Goal: Task Accomplishment & Management: Use online tool/utility

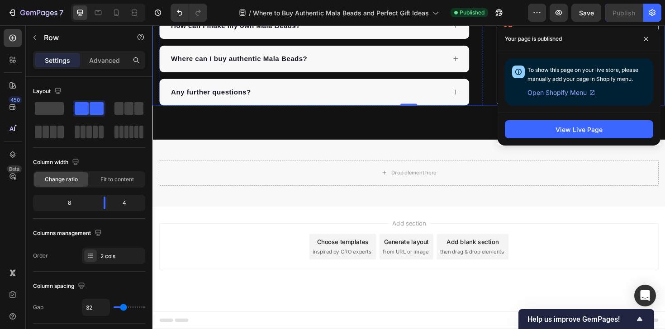
scroll to position [5493, 0]
click at [646, 45] on span at bounding box center [645, 39] width 14 height 14
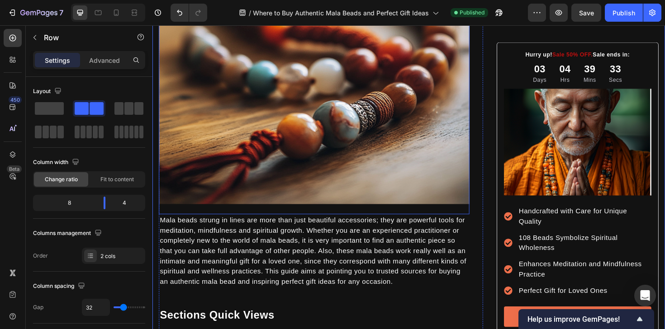
scroll to position [0, 0]
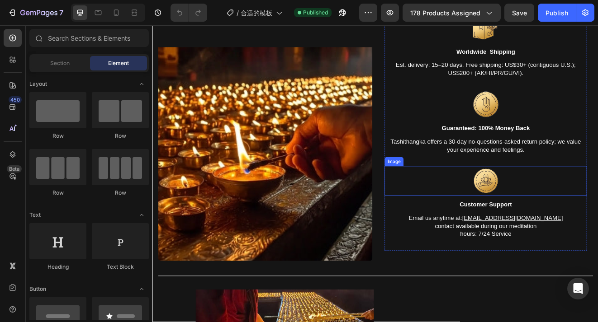
scroll to position [1892, 0]
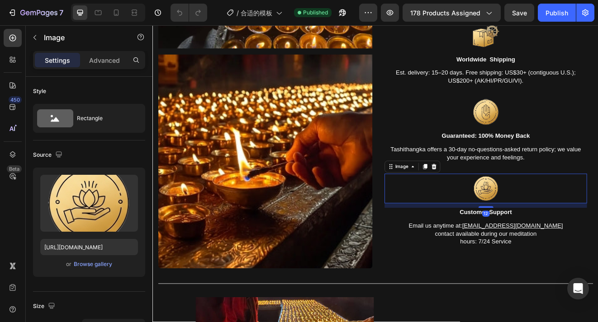
click at [496, 242] on div at bounding box center [557, 225] width 246 height 36
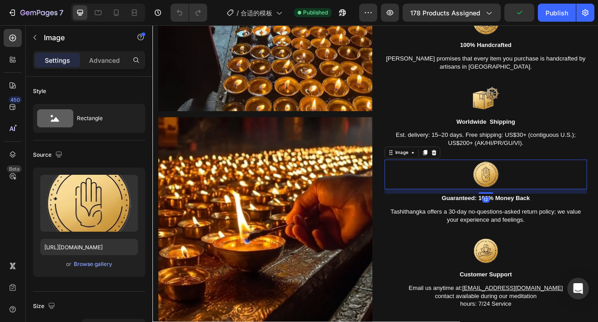
click at [513, 190] on div at bounding box center [557, 207] width 246 height 36
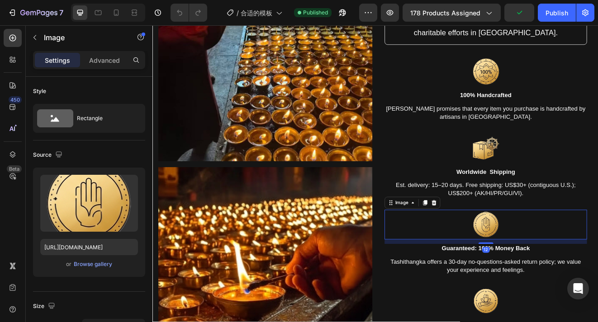
scroll to position [1720, 0]
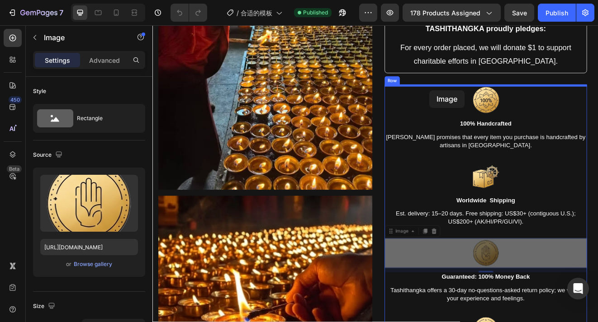
drag, startPoint x: 462, startPoint y: 276, endPoint x: 490, endPoint y: 104, distance: 174.1
click at [490, 104] on div "Header Product Images Tibetan Oil Lamp Prayer Ceremony (P) Title $24.99 (P) Pri…" at bounding box center [423, 226] width 542 height 3840
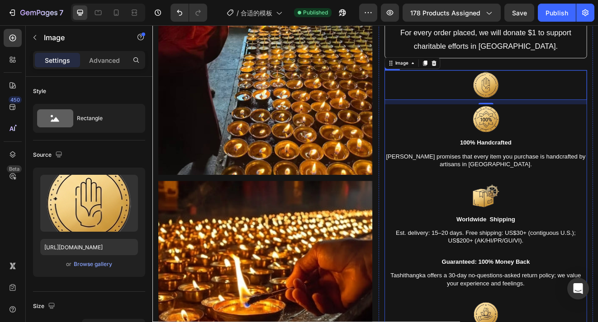
scroll to position [1740, 0]
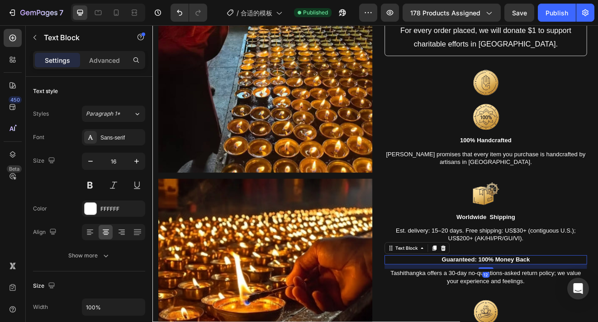
click at [477, 311] on p "guaranteed: 100% money back" at bounding box center [557, 311] width 245 height 9
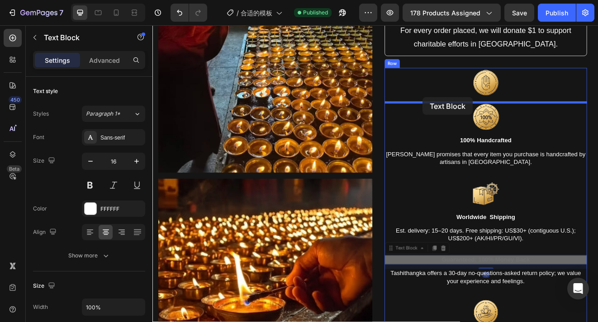
drag, startPoint x: 464, startPoint y: 297, endPoint x: 481, endPoint y: 113, distance: 185.2
click at [481, 113] on div "Header Product Images Tibetan Oil Lamp Prayer Ceremony (P) Title $24.99 (P) Pri…" at bounding box center [423, 205] width 542 height 3840
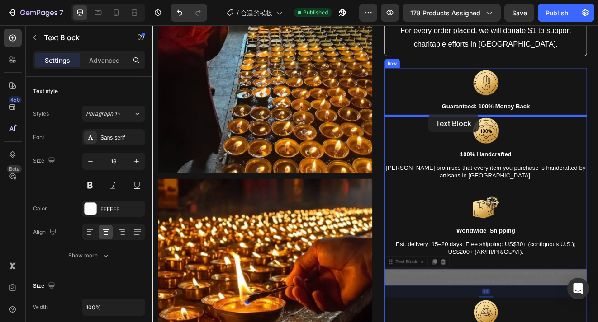
drag, startPoint x: 461, startPoint y: 317, endPoint x: 488, endPoint y: 135, distance: 184.2
click at [488, 134] on div "Header Product Images Tibetan Oil Lamp Prayer Ceremony (P) Title $24.99 (P) Pri…" at bounding box center [423, 205] width 542 height 3840
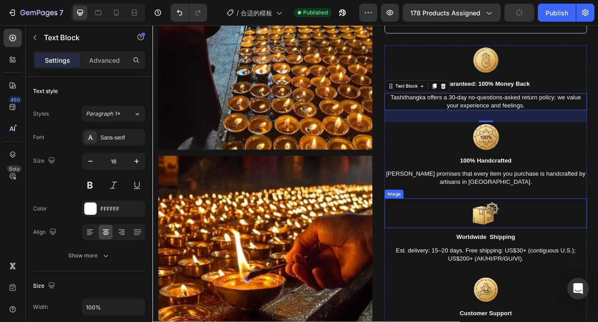
scroll to position [1721, 0]
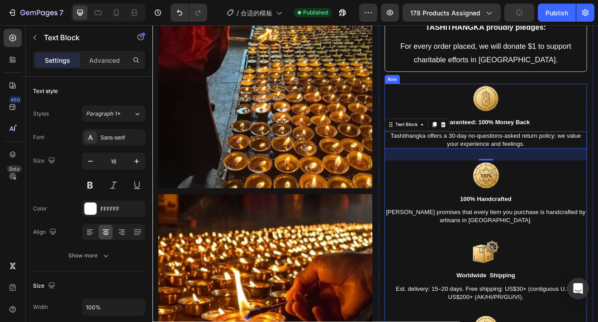
click at [590, 148] on span "guaranteed: 100% money back" at bounding box center [557, 144] width 107 height 8
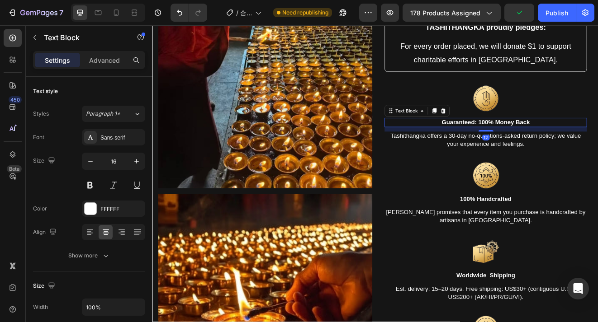
click at [521, 146] on span "guaranteed: 100% money back" at bounding box center [557, 144] width 107 height 8
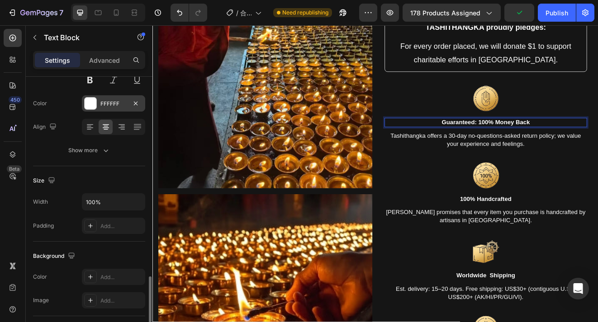
scroll to position [264, 0]
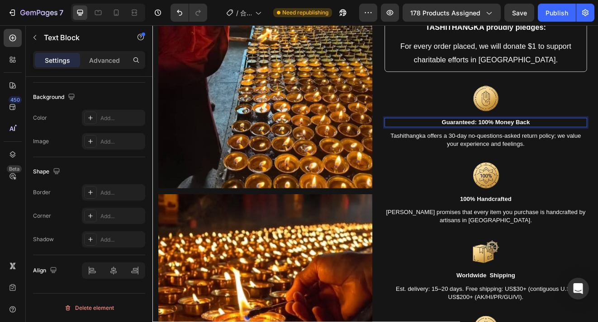
click at [544, 145] on span "guaranteed: 100% money back" at bounding box center [557, 144] width 107 height 8
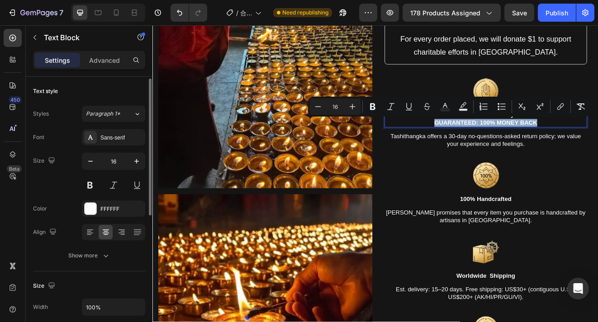
scroll to position [4, 0]
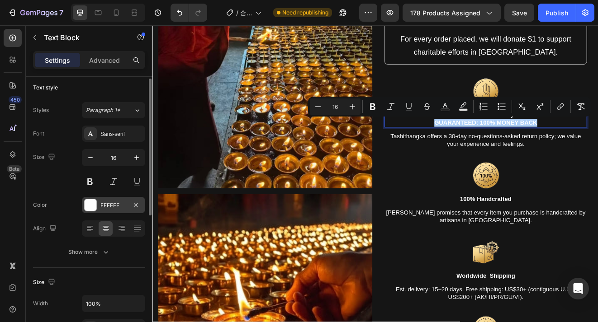
click at [113, 206] on div "FFFFFF" at bounding box center [113, 206] width 26 height 8
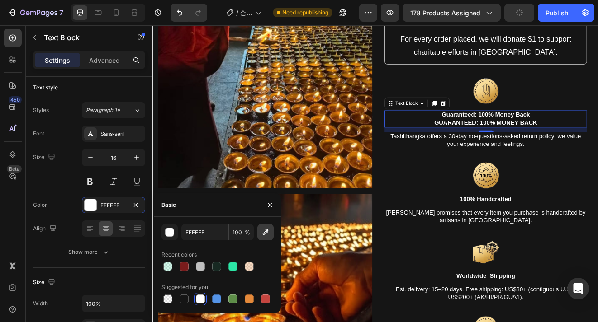
click at [267, 235] on icon "button" at bounding box center [265, 232] width 9 height 9
type input "F3D38B"
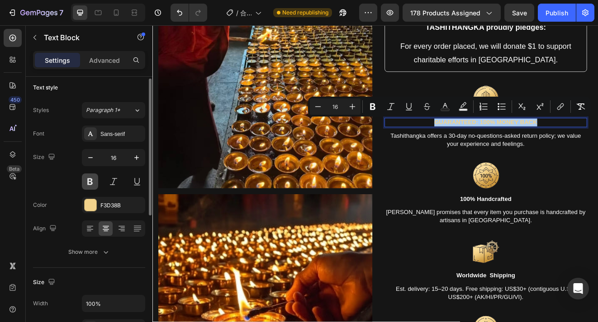
click at [88, 182] on button at bounding box center [90, 182] width 16 height 16
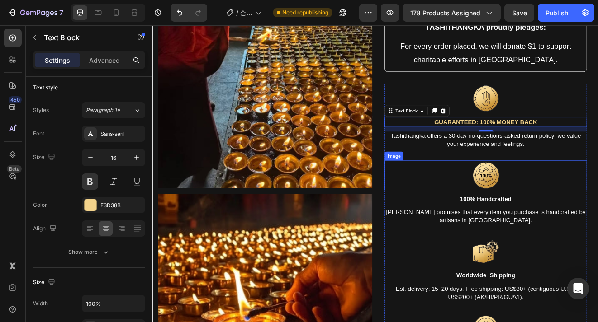
click at [494, 191] on div at bounding box center [557, 208] width 246 height 36
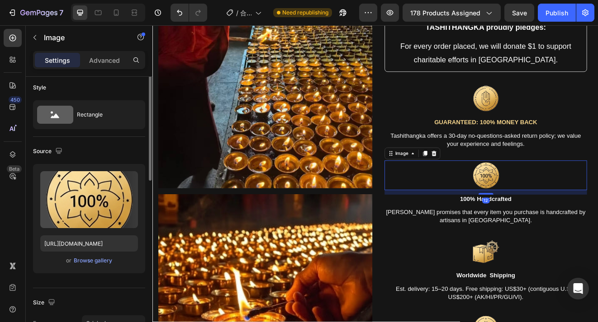
scroll to position [0, 0]
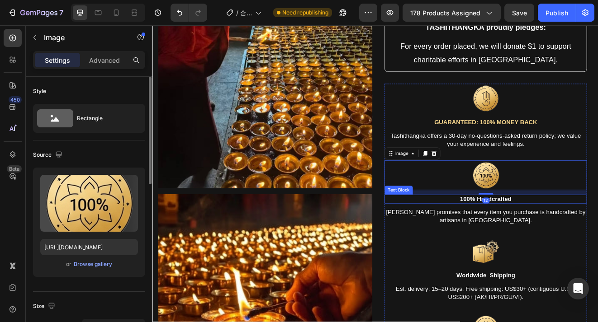
click at [597, 238] on p "100% handcrafted" at bounding box center [557, 237] width 245 height 9
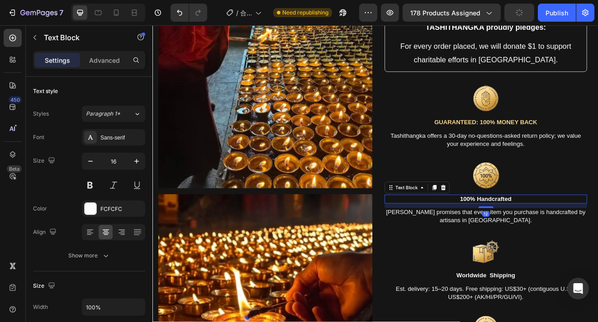
click at [597, 238] on p "100% handcrafted" at bounding box center [557, 237] width 245 height 9
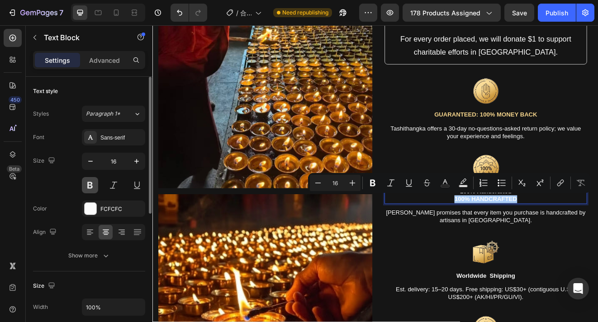
click at [93, 185] on button at bounding box center [90, 185] width 16 height 16
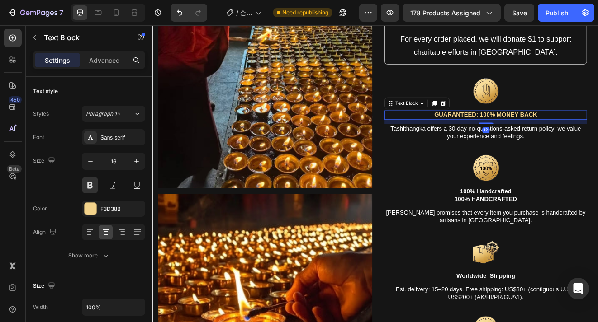
click at [523, 134] on span "GUARANTEED: 100% MONEY BACK" at bounding box center [557, 135] width 125 height 8
click at [124, 208] on div "F3D38B" at bounding box center [113, 209] width 26 height 8
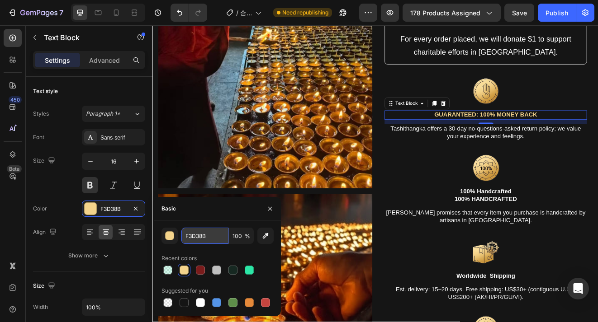
click at [215, 237] on input "F3D38B" at bounding box center [204, 236] width 47 height 16
copy p "100% HANDCRAFTED"
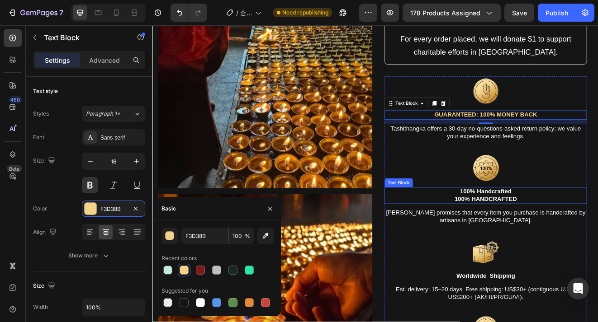
click at [517, 234] on p "100% HANDCRAFTED" at bounding box center [557, 237] width 245 height 9
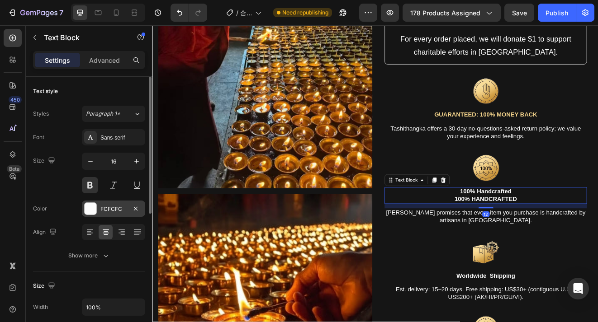
click at [106, 211] on div "FCFCFC" at bounding box center [113, 209] width 26 height 8
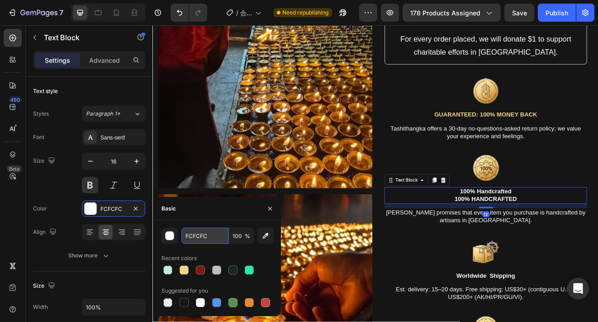
click at [204, 236] on input "FCFCFC" at bounding box center [204, 236] width 47 height 16
click at [188, 266] on div at bounding box center [184, 270] width 11 height 11
type input "F3D38B"
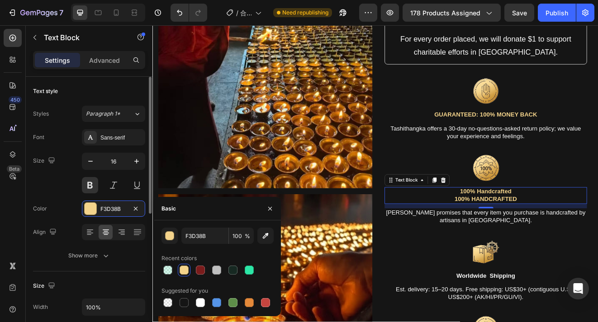
click at [47, 198] on div "Font Sans-serif Size 16 Color F3D38B Align Show more" at bounding box center [89, 196] width 112 height 135
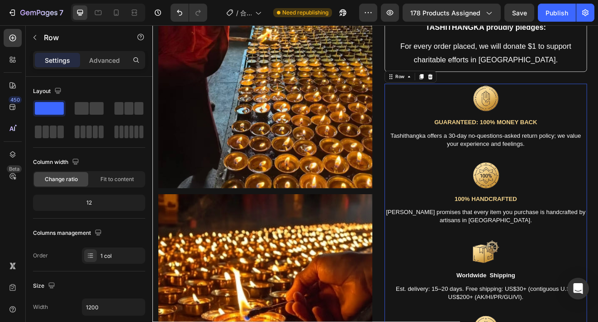
click at [580, 136] on div "Image GUARANTEED: 100% MONEY BACK Text Block Tashithangka offers a 30-day no-qu…" at bounding box center [557, 288] width 246 height 382
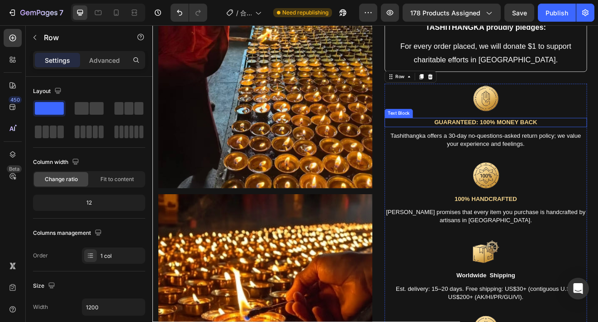
click at [580, 142] on span "GUARANTEED: 100% MONEY BACK" at bounding box center [557, 144] width 125 height 8
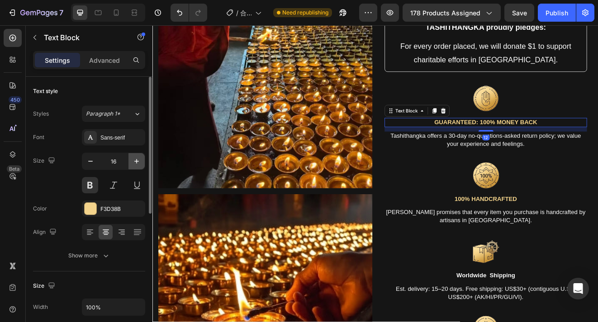
click at [138, 155] on button "button" at bounding box center [136, 161] width 16 height 16
type input "18"
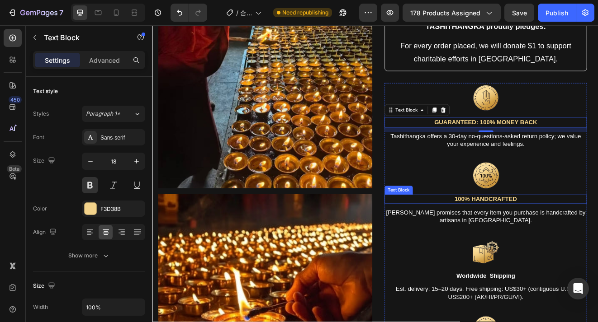
click at [541, 233] on p "100% HANDCRAFTED" at bounding box center [557, 237] width 245 height 9
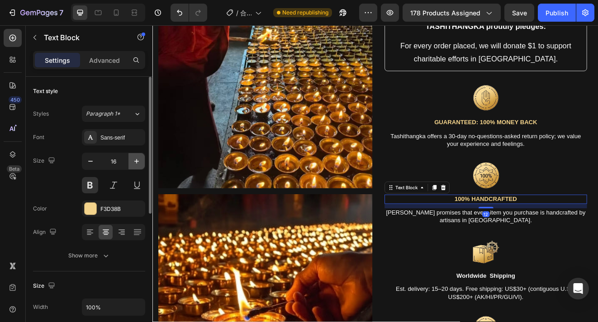
click at [136, 158] on icon "button" at bounding box center [136, 161] width 9 height 9
type input "18"
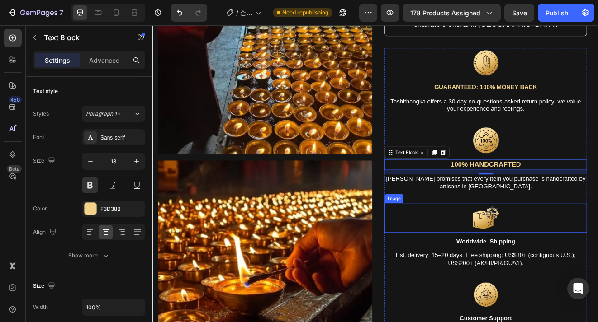
scroll to position [1779, 0]
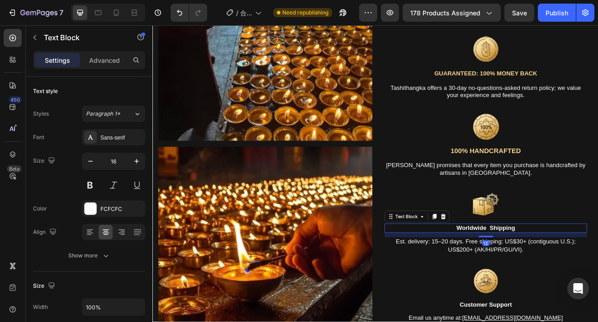
click at [597, 277] on p "worldwide shipping" at bounding box center [557, 272] width 245 height 9
click at [597, 274] on p "worldwide shipping" at bounding box center [557, 272] width 245 height 9
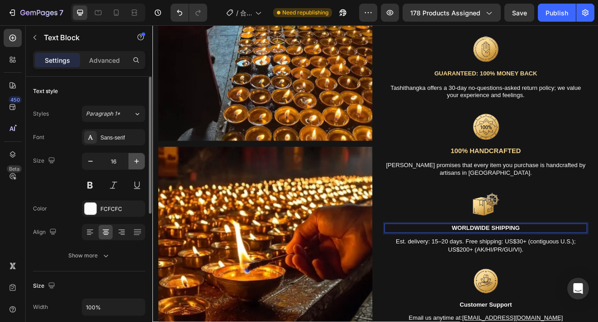
click at [136, 160] on icon "button" at bounding box center [136, 161] width 5 height 5
type input "18"
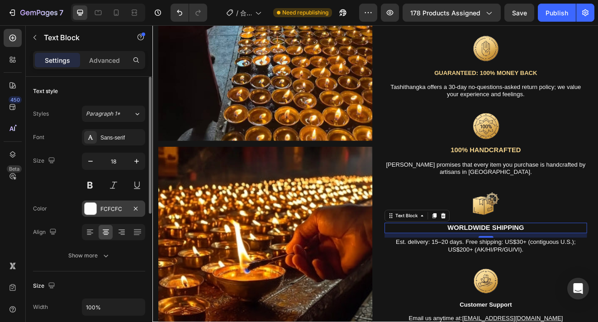
click at [123, 204] on div "FCFCFC" at bounding box center [113, 209] width 63 height 16
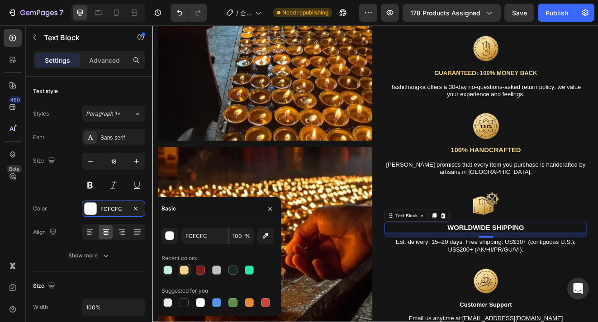
click at [188, 270] on div at bounding box center [183, 270] width 9 height 9
type input "F3D38B"
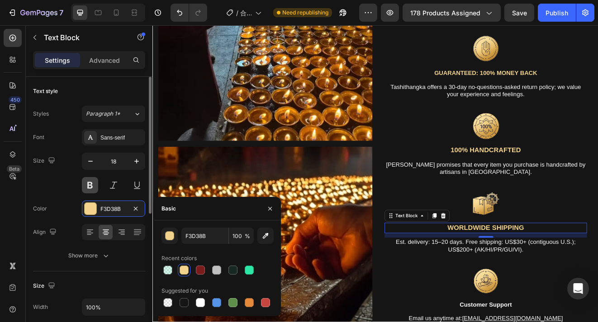
click at [90, 183] on button at bounding box center [90, 185] width 16 height 16
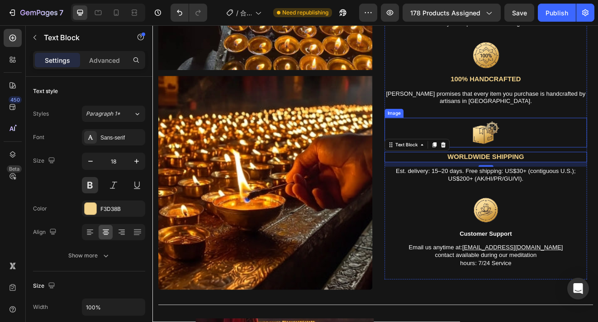
scroll to position [1915, 0]
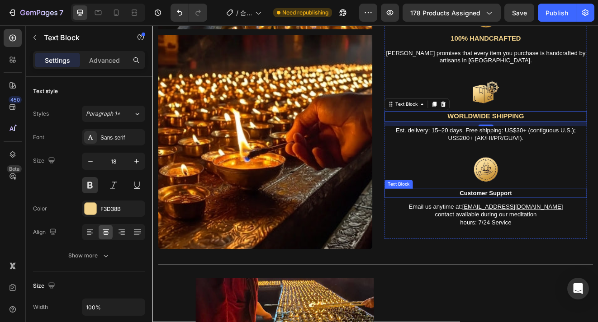
click at [583, 231] on p "customer support" at bounding box center [557, 230] width 245 height 9
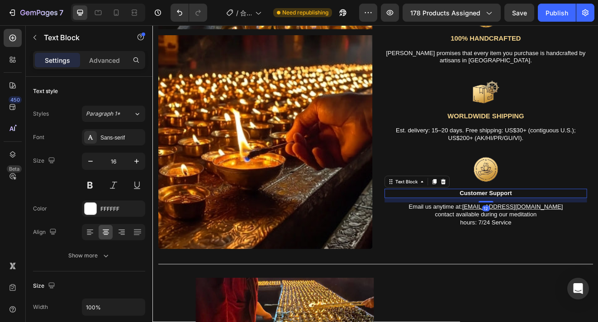
click at [583, 231] on p "customer support" at bounding box center [557, 230] width 245 height 9
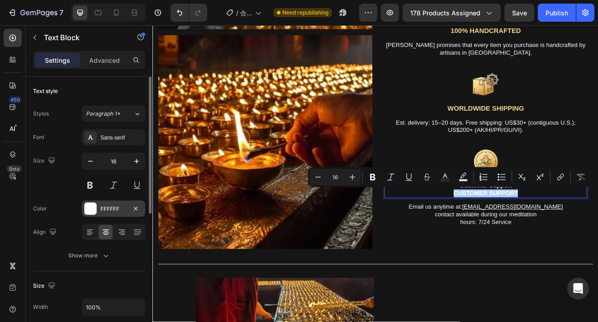
click at [120, 208] on div "FFFFFF" at bounding box center [113, 209] width 26 height 8
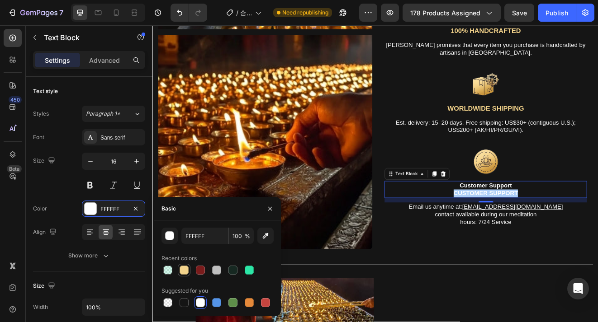
click at [185, 270] on div at bounding box center [183, 270] width 9 height 9
type input "F3D38B"
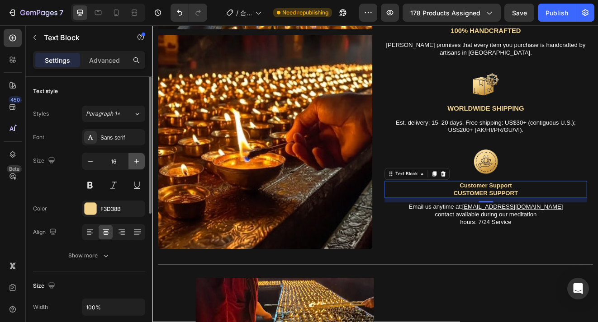
click at [141, 160] on button "button" at bounding box center [136, 161] width 16 height 16
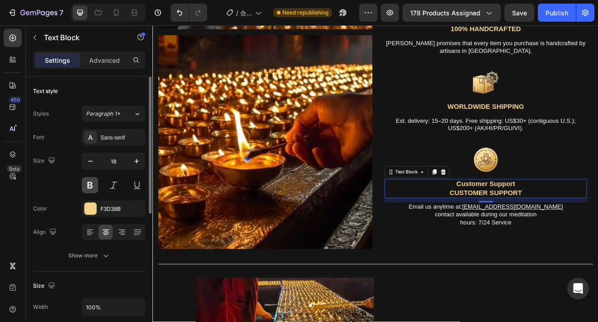
click at [83, 188] on button at bounding box center [90, 185] width 16 height 16
click at [536, 228] on p "CUSTOMER SUPPORT" at bounding box center [557, 229] width 245 height 10
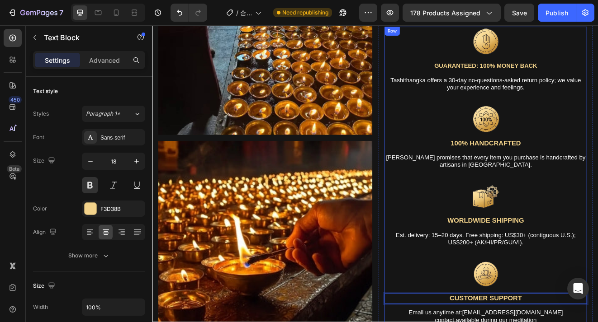
scroll to position [1785, 0]
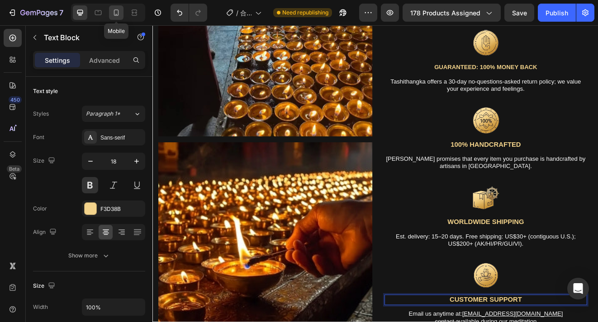
click at [117, 12] on icon at bounding box center [116, 12] width 9 height 9
type input "16"
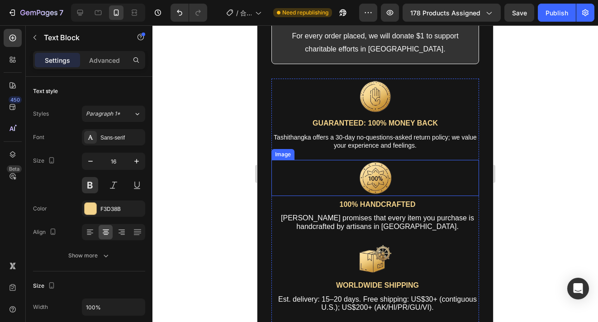
scroll to position [330, 0]
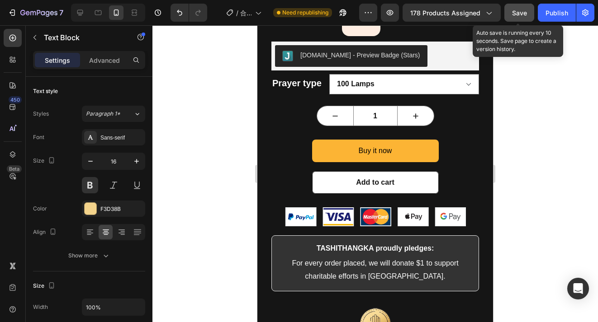
click at [510, 15] on button "Save" at bounding box center [519, 13] width 30 height 18
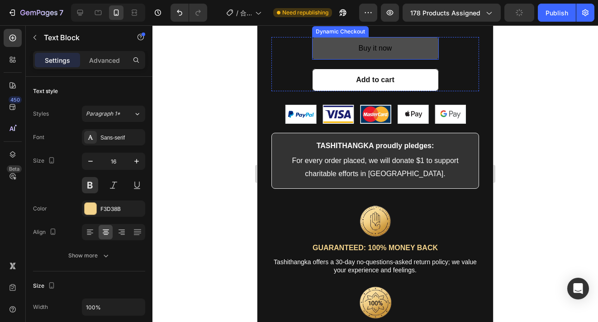
scroll to position [468, 0]
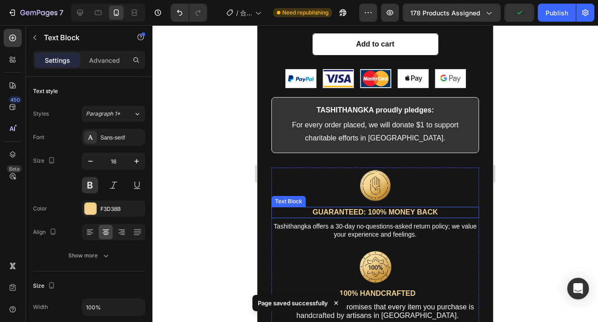
click at [354, 210] on span "GUARANTEED: 100% MONEY BACK" at bounding box center [374, 212] width 125 height 8
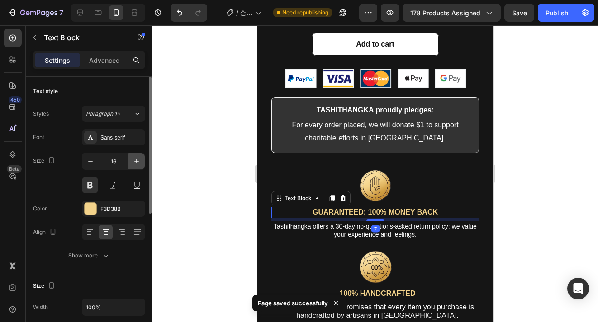
click at [132, 162] on icon "button" at bounding box center [136, 161] width 9 height 9
type input "18"
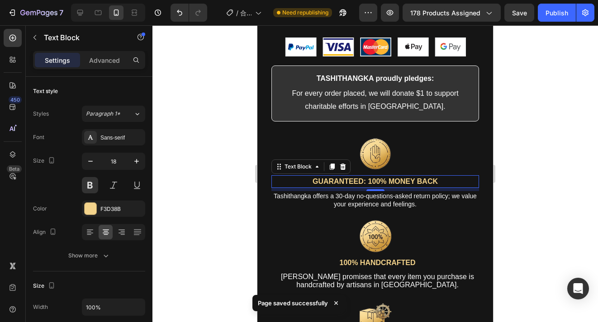
scroll to position [541, 0]
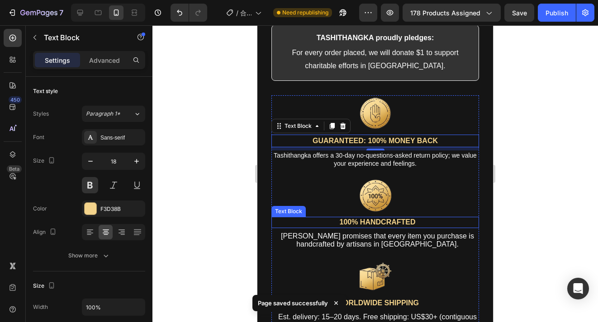
click at [341, 224] on p "100% HANDCRAFTED" at bounding box center [377, 222] width 201 height 9
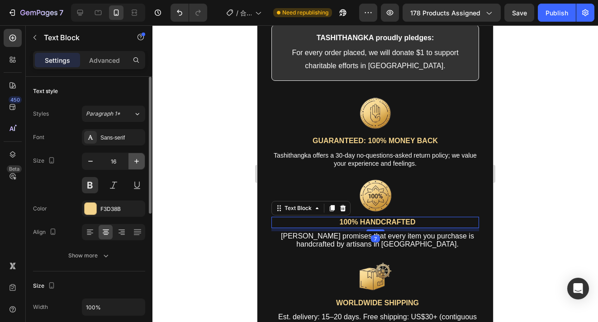
click at [137, 163] on icon "button" at bounding box center [136, 161] width 5 height 5
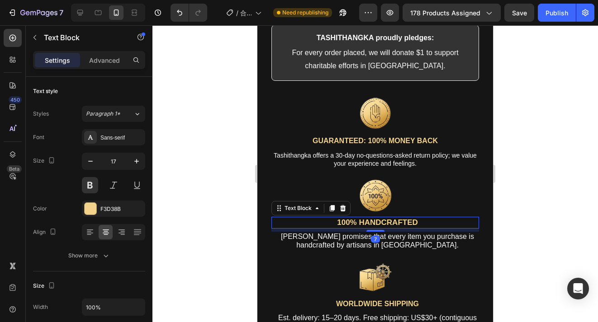
type input "18"
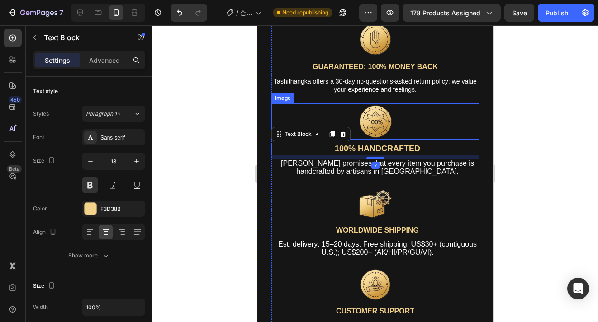
scroll to position [655, 0]
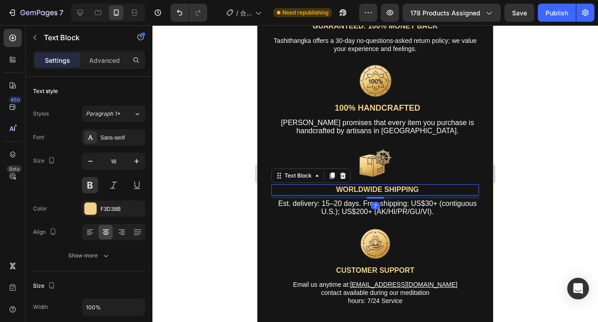
click at [324, 188] on p "WORLDWIDE SHIPPING" at bounding box center [377, 189] width 201 height 9
click at [139, 160] on icon "button" at bounding box center [136, 161] width 9 height 9
type input "18"
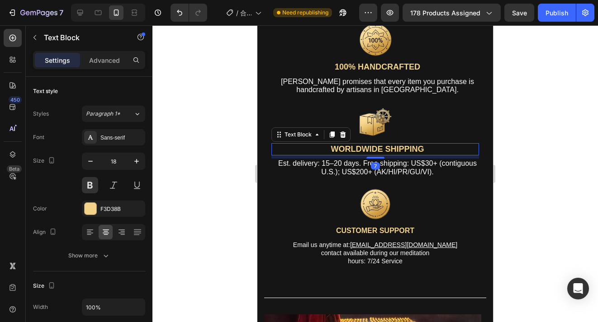
scroll to position [727, 0]
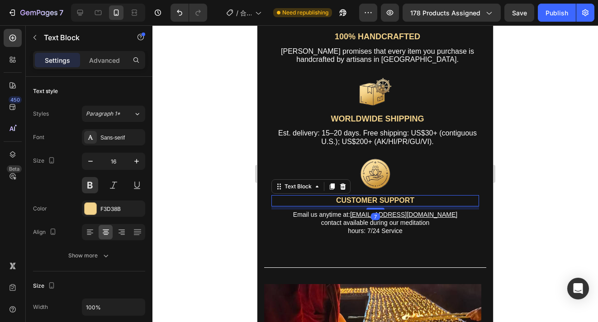
click at [353, 203] on p "CUSTOMER SUPPORT" at bounding box center [375, 200] width 206 height 9
click at [135, 159] on icon "button" at bounding box center [136, 161] width 9 height 9
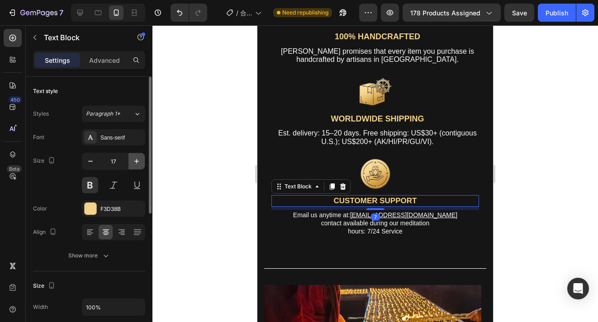
type input "18"
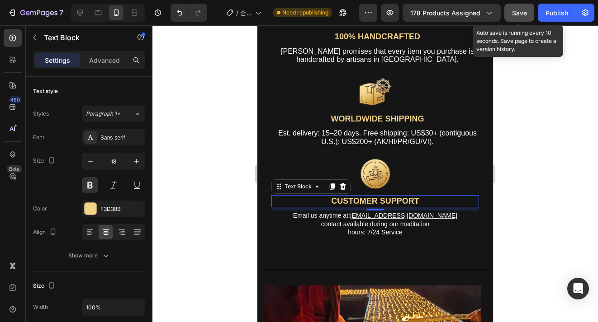
click at [526, 12] on span "Save" at bounding box center [519, 13] width 15 height 8
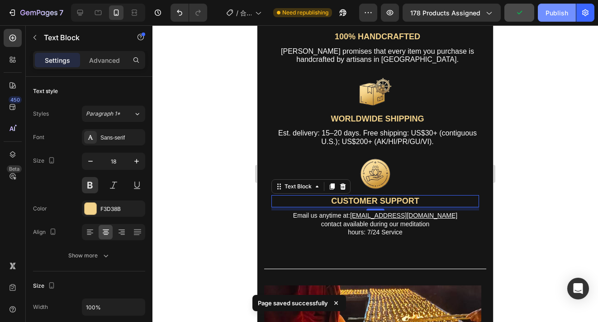
click at [559, 15] on div "Publish" at bounding box center [556, 12] width 23 height 9
click at [559, 15] on icon "button" at bounding box center [556, 12] width 7 height 7
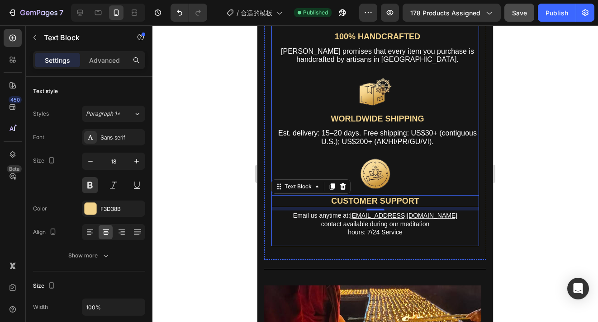
click at [571, 151] on div at bounding box center [374, 173] width 445 height 297
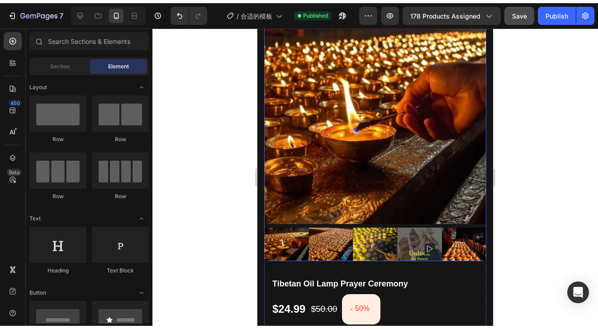
scroll to position [0, 0]
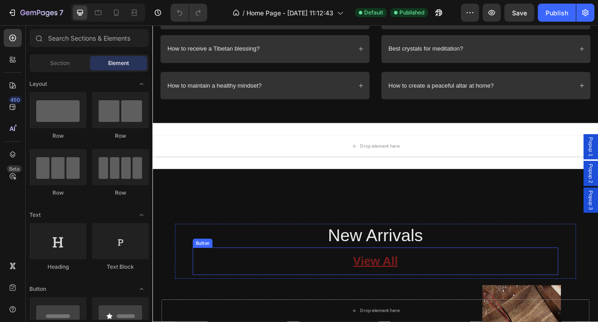
scroll to position [3168, 0]
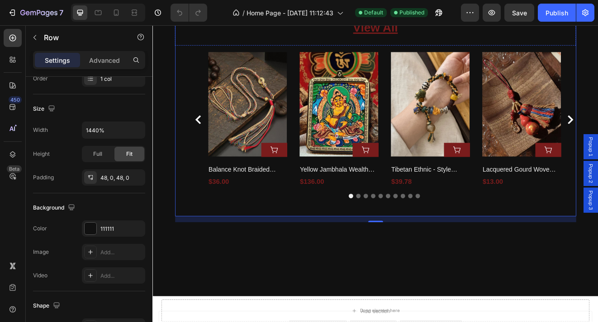
scroll to position [3460, 0]
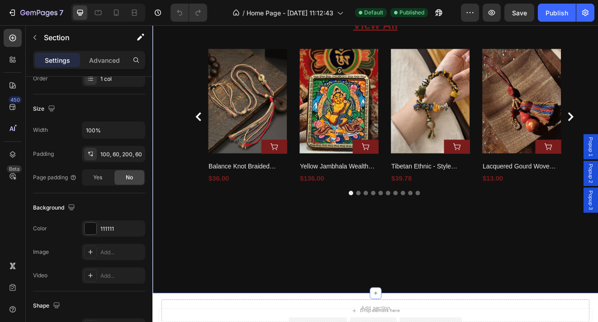
click at [162, 193] on div "New Arrivals Heading View All Button Row Product Images Add to Cart Row Balance…" at bounding box center [423, 132] width 542 height 439
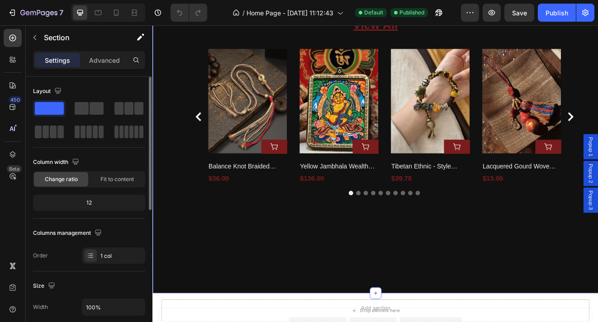
scroll to position [3350, 0]
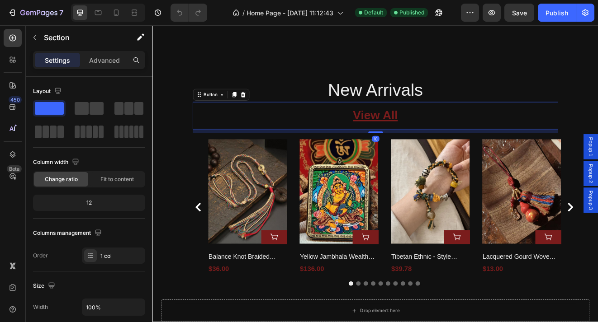
click at [374, 142] on div "View All Button 10" at bounding box center [423, 135] width 445 height 33
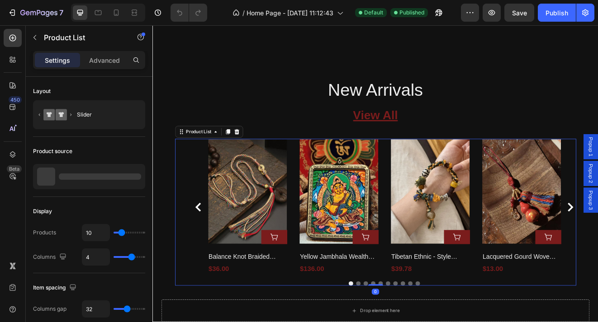
click at [322, 203] on div "Product Images Add to Cart Row Balance Knot Braided Necklace Product Title $36.…" at bounding box center [434, 247] width 430 height 166
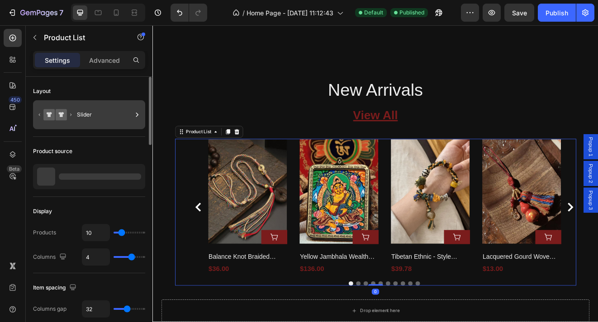
click at [86, 115] on div "Slider" at bounding box center [104, 114] width 55 height 21
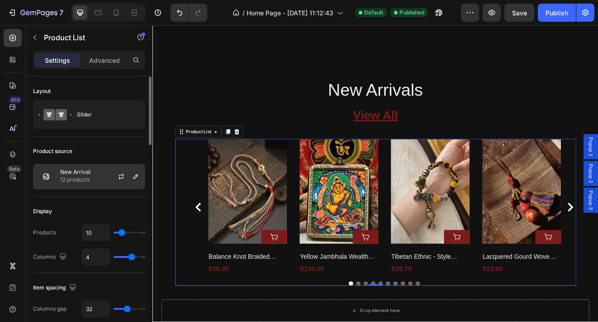
click at [97, 178] on div "New Arrival 12 products" at bounding box center [89, 176] width 112 height 25
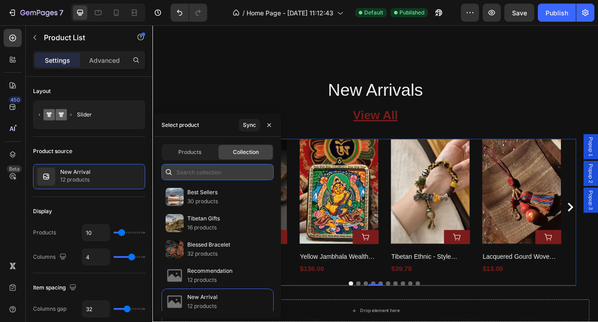
click at [235, 173] on input "text" at bounding box center [217, 172] width 112 height 16
type input "S"
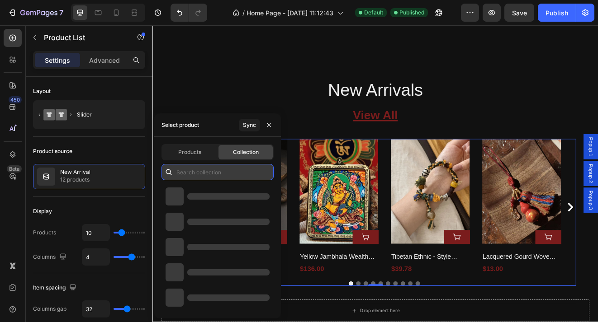
type input "s"
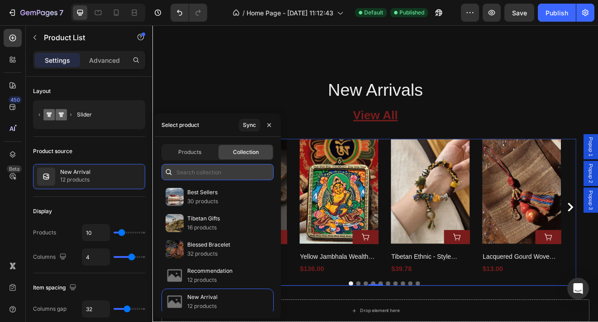
type input "s"
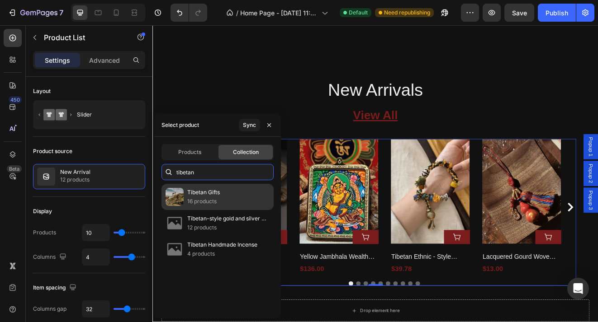
type input "tibetan"
click at [241, 199] on div "Tibetan Gifts 16 products" at bounding box center [217, 197] width 112 height 26
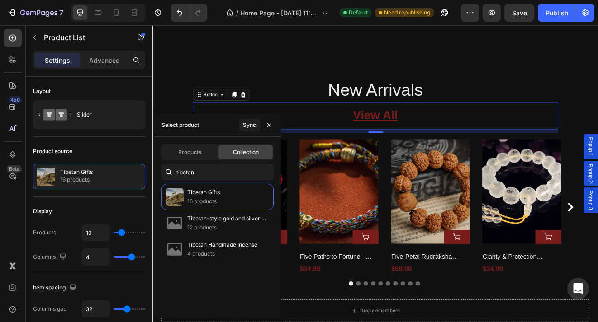
click at [592, 125] on div "View All Button 0" at bounding box center [423, 135] width 445 height 33
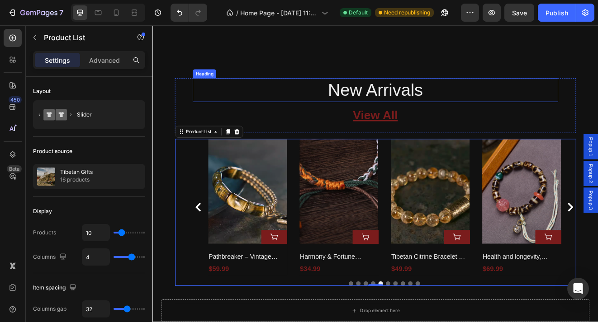
click at [426, 112] on h2 "New Arrivals" at bounding box center [423, 104] width 445 height 29
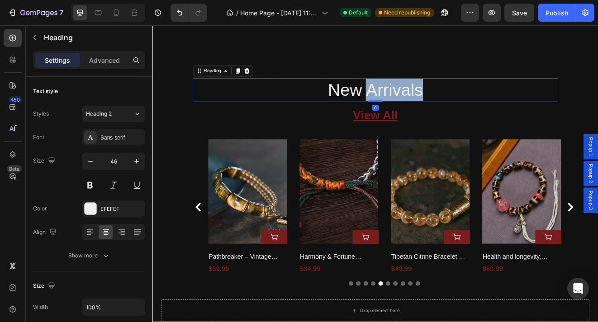
click at [426, 112] on h2 "New Arrivals" at bounding box center [423, 104] width 445 height 29
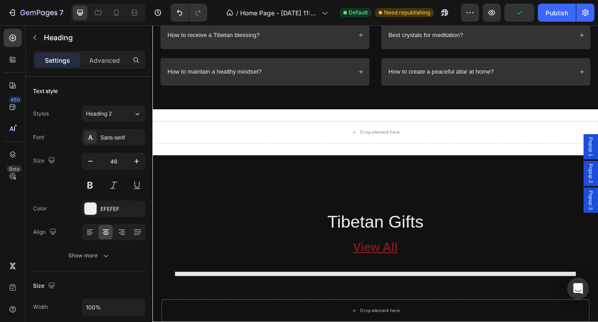
scroll to position [3285, 0]
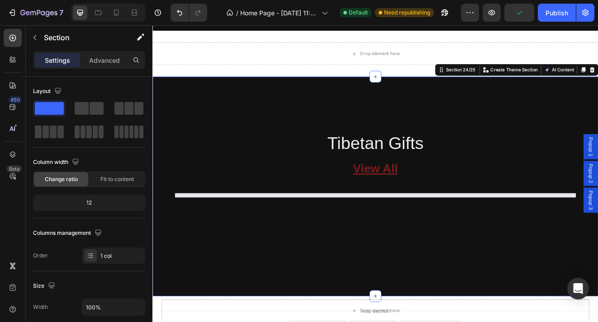
click at [236, 126] on div "Tibetan Gifts Heading View All Button Row Product List Row Section 24/25 Create…" at bounding box center [423, 221] width 542 height 267
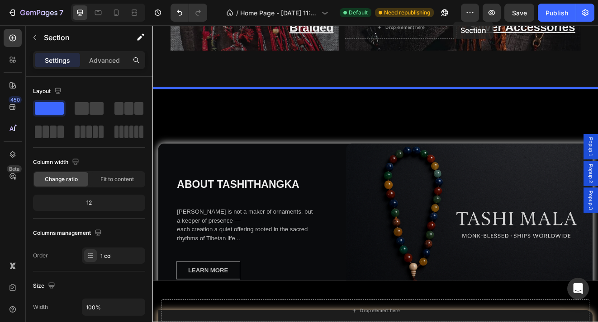
scroll to position [2055, 0]
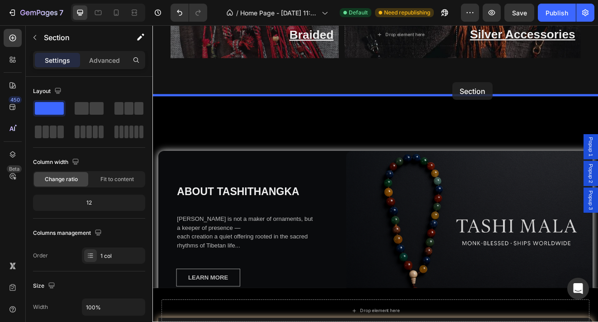
drag, startPoint x: 518, startPoint y: 75, endPoint x: 518, endPoint y: 95, distance: 19.4
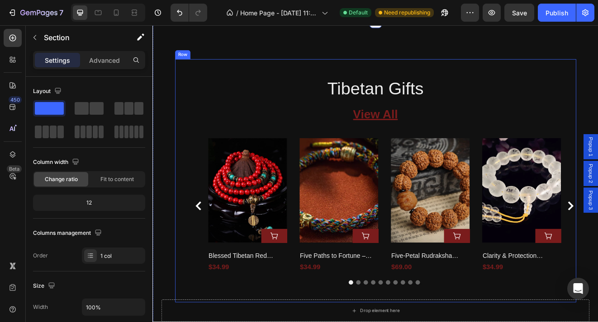
scroll to position [2237, 0]
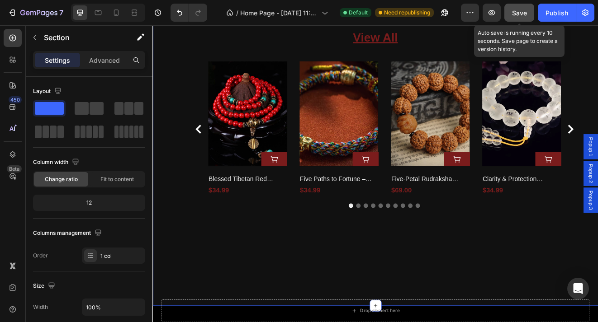
click at [519, 13] on span "Save" at bounding box center [519, 13] width 15 height 8
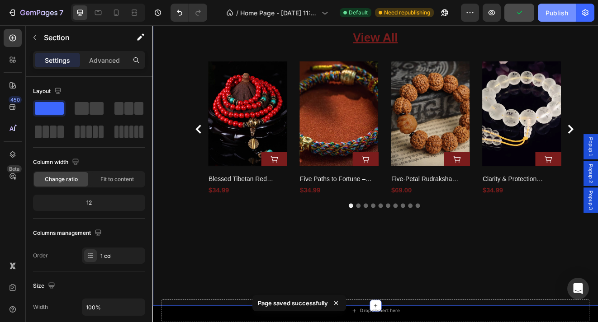
click at [561, 14] on div "Publish" at bounding box center [556, 12] width 23 height 9
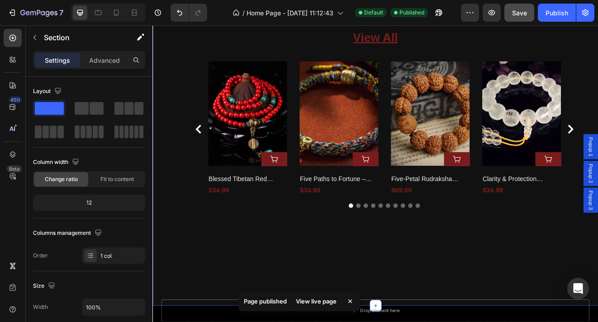
click at [311, 302] on div "View live page" at bounding box center [316, 301] width 52 height 13
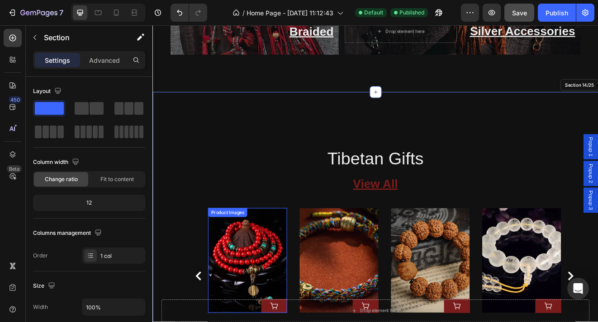
scroll to position [2061, 0]
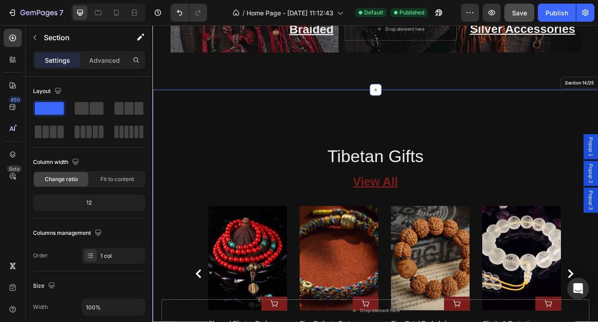
click at [294, 139] on div "Tibetan Gifts Heading View All Button Row Product Images Add to Cart Row Blesse…" at bounding box center [423, 323] width 542 height 439
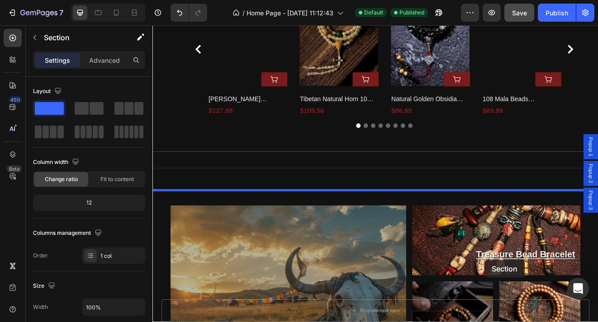
scroll to position [1393, 0]
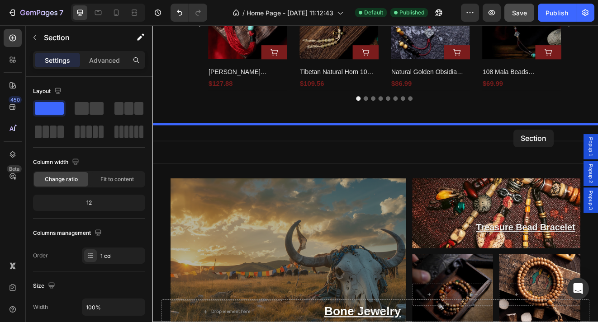
drag, startPoint x: 669, startPoint y: 280, endPoint x: 592, endPoint y: 152, distance: 148.9
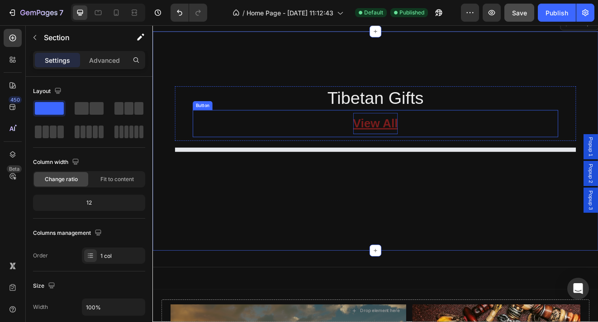
scroll to position [1507, 0]
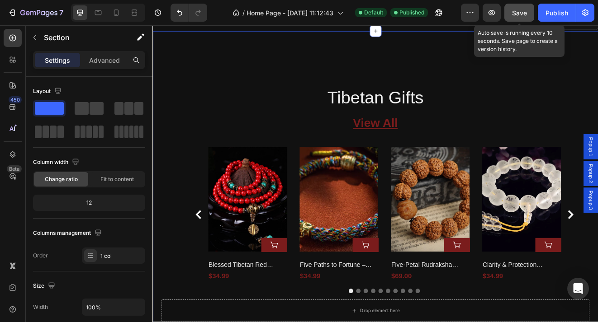
click at [525, 13] on span "Save" at bounding box center [519, 13] width 15 height 8
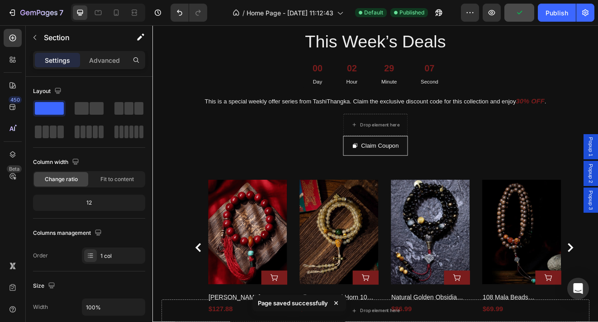
scroll to position [1131, 0]
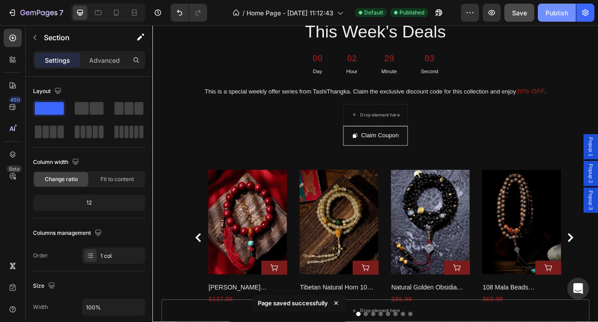
click at [556, 9] on div "Publish" at bounding box center [556, 12] width 23 height 9
click at [320, 300] on div "View live page" at bounding box center [316, 301] width 52 height 13
